Goal: Transaction & Acquisition: Obtain resource

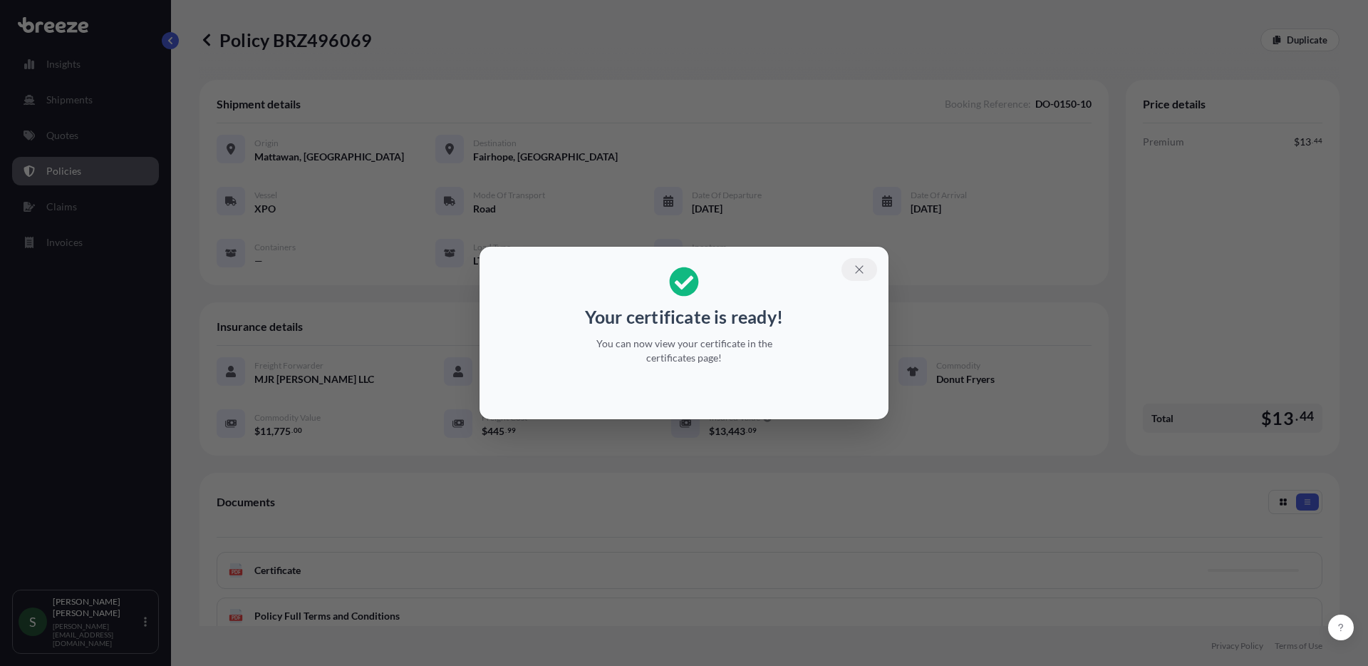
click at [860, 267] on icon "button" at bounding box center [859, 269] width 13 height 13
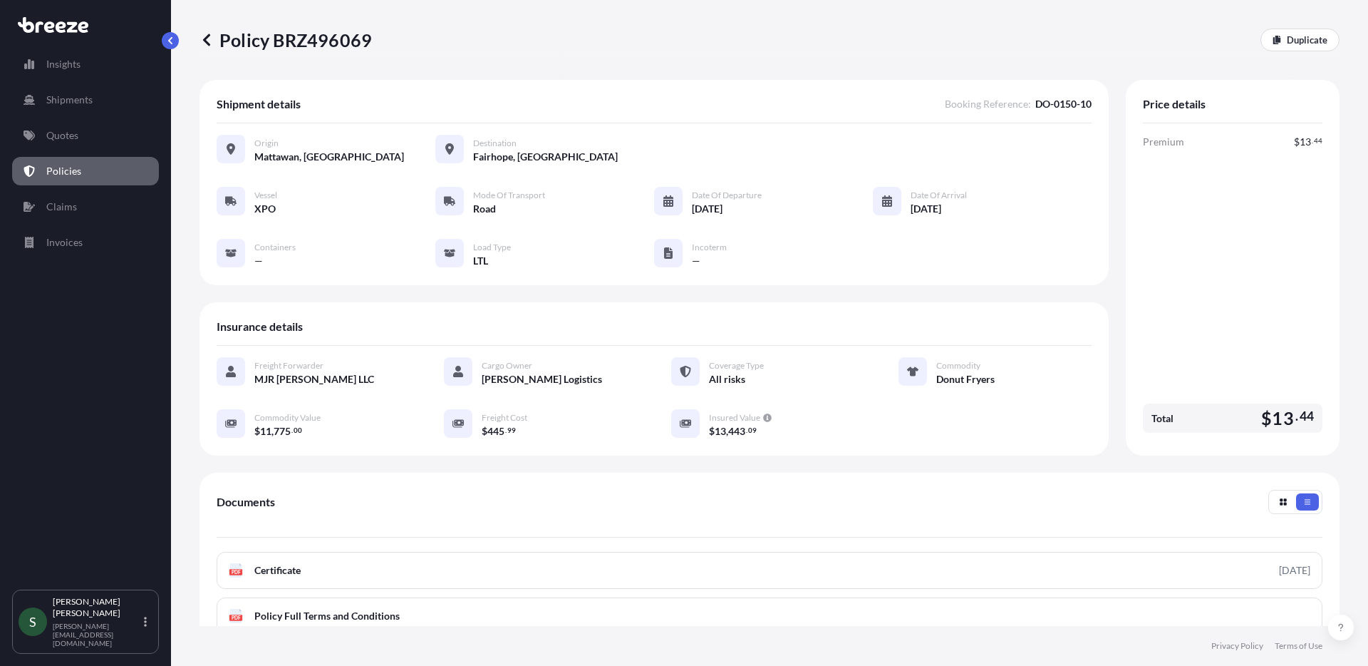
click at [58, 172] on p "Policies" at bounding box center [63, 171] width 35 height 14
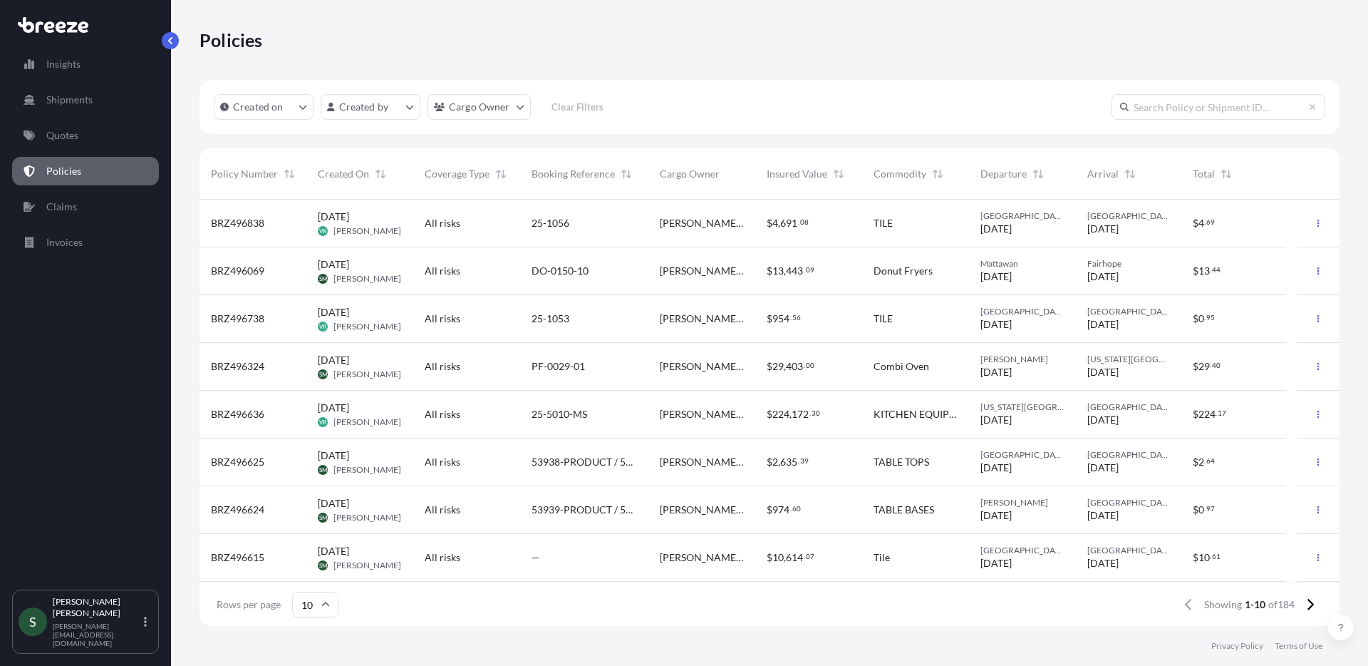
click at [246, 365] on span "BRZ496324" at bounding box center [237, 366] width 53 height 14
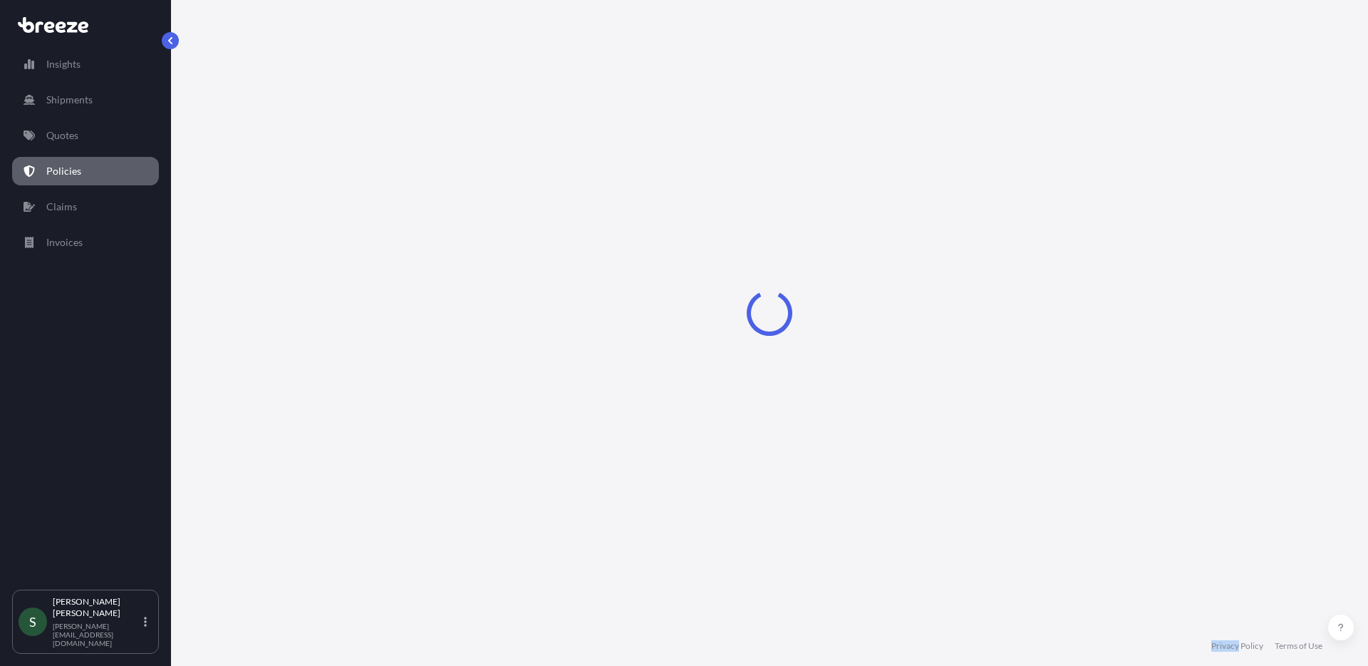
click at [246, 365] on div "Loading" at bounding box center [770, 313] width 1140 height 626
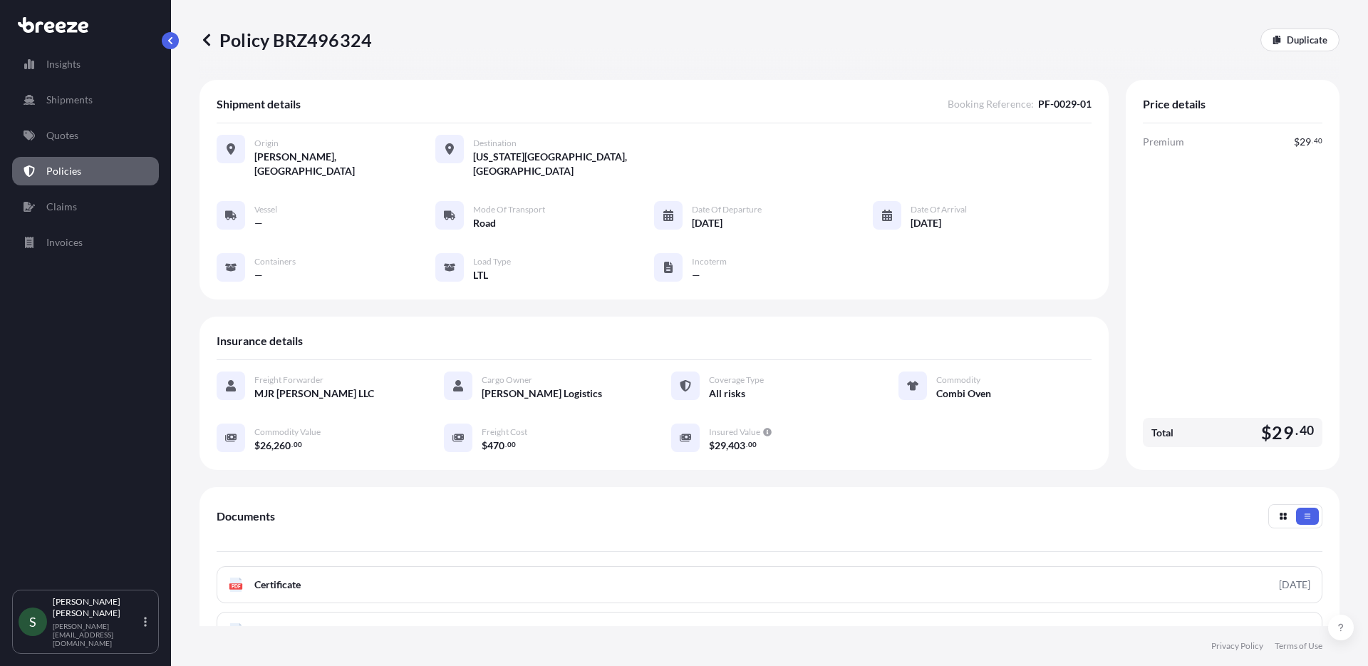
click at [325, 37] on p "Policy BRZ496324" at bounding box center [286, 40] width 172 height 23
copy p "BRZ496324"
drag, startPoint x: 992, startPoint y: 343, endPoint x: 1077, endPoint y: 472, distance: 154.4
click at [992, 343] on div "Insurance details" at bounding box center [654, 347] width 875 height 26
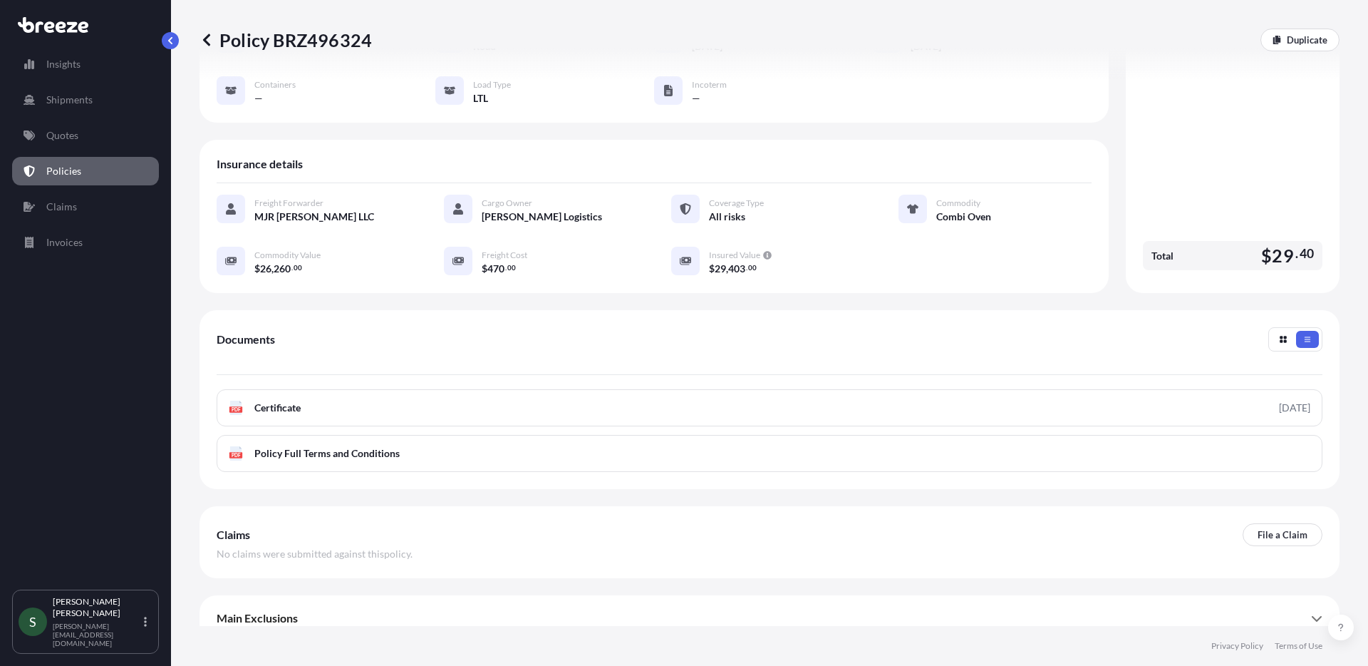
scroll to position [177, 0]
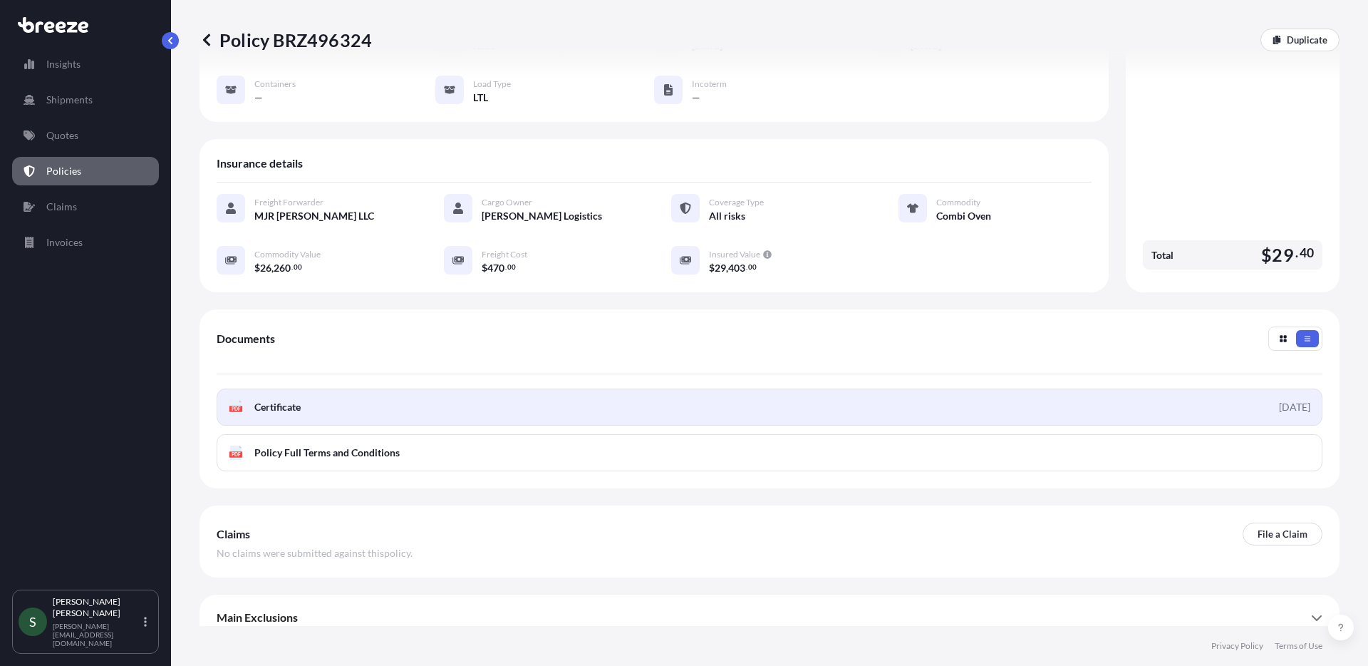
click at [365, 388] on link "PDF Certificate [DATE]" at bounding box center [770, 406] width 1106 height 37
